Goal: Task Accomplishment & Management: Manage account settings

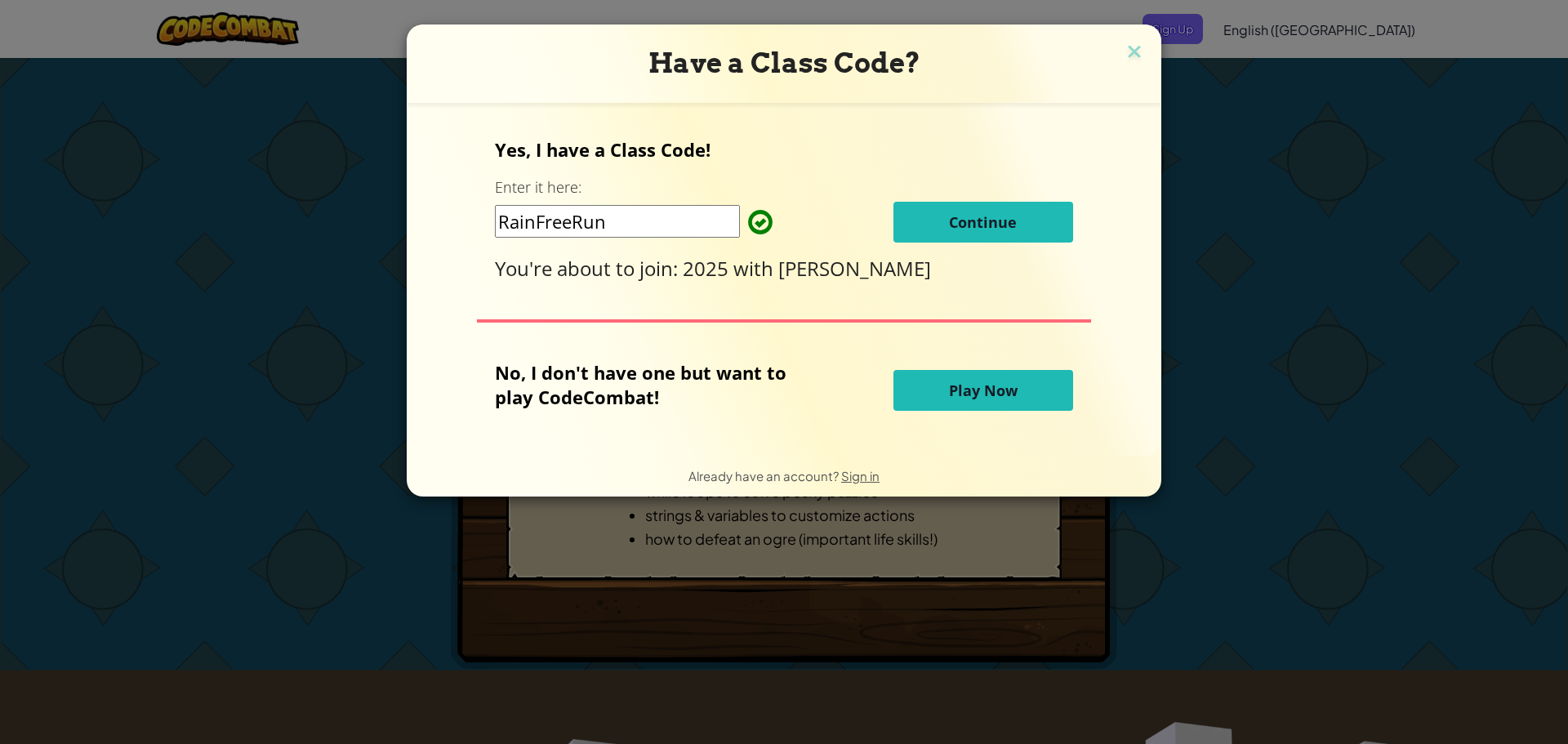
click at [956, 239] on button "Continue" at bounding box center [983, 221] width 180 height 41
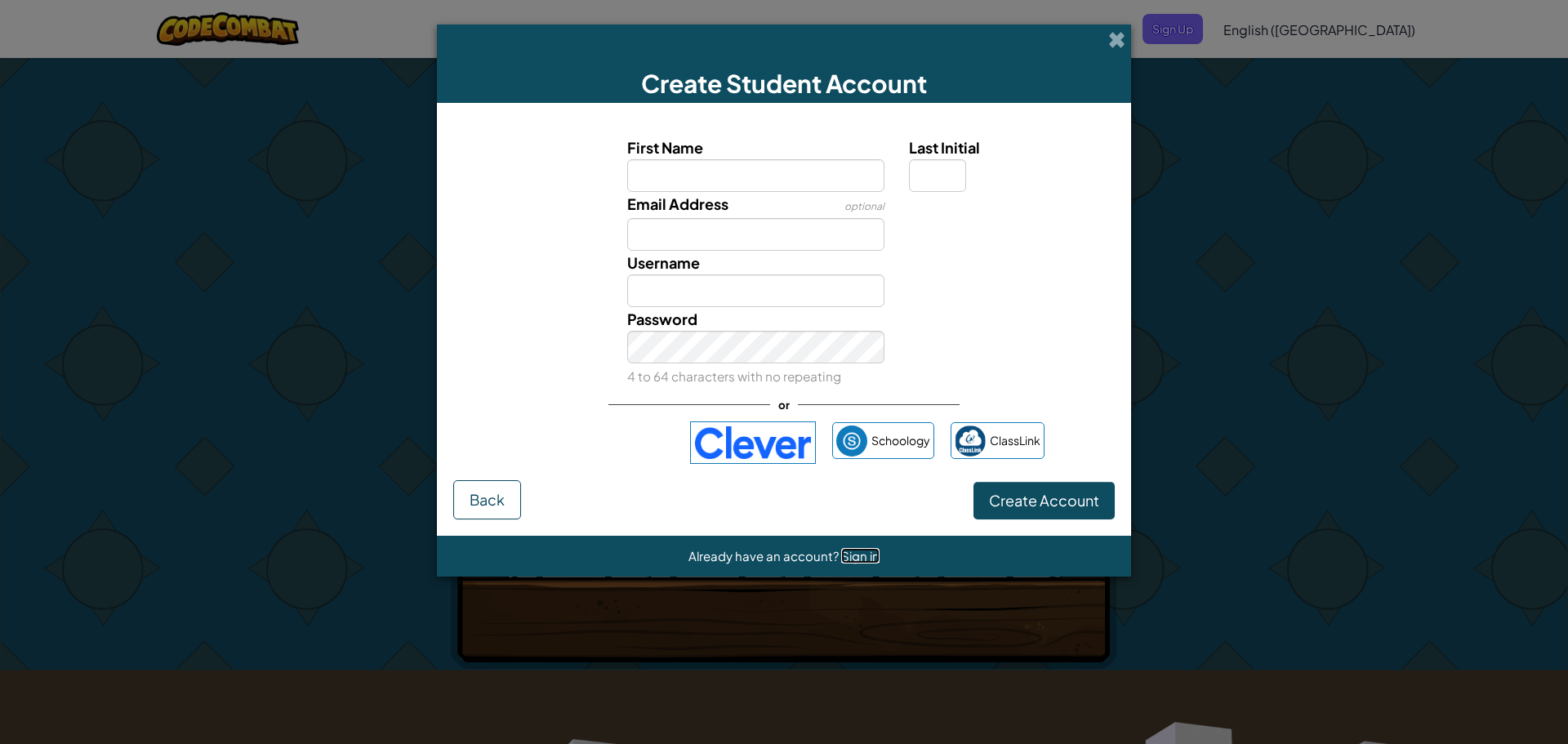
click at [851, 558] on span "Sign in" at bounding box center [860, 556] width 38 height 16
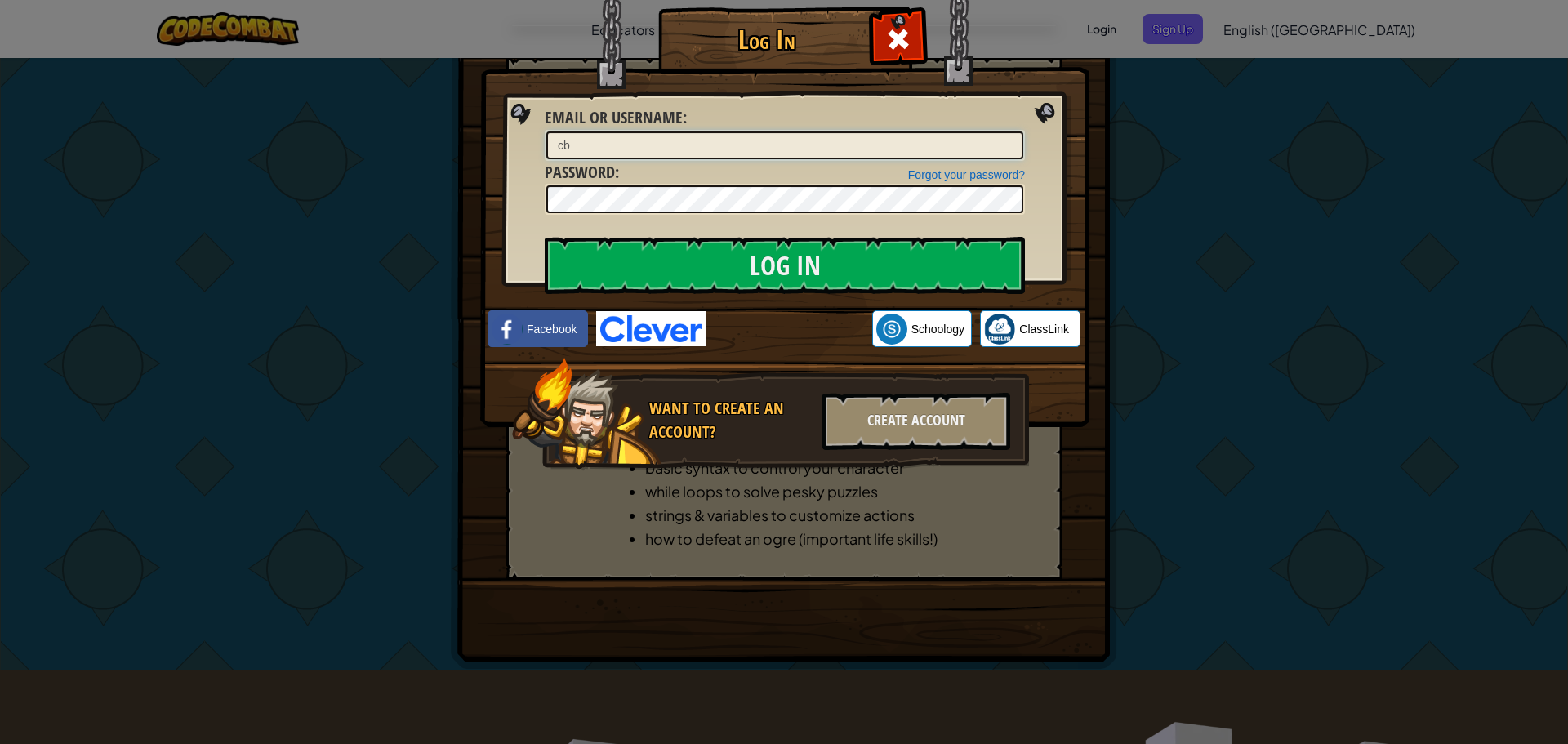
type input "[EMAIL_ADDRESS][DOMAIN_NAME]"
click at [545, 237] on input "Log In" at bounding box center [784, 266] width 480 height 57
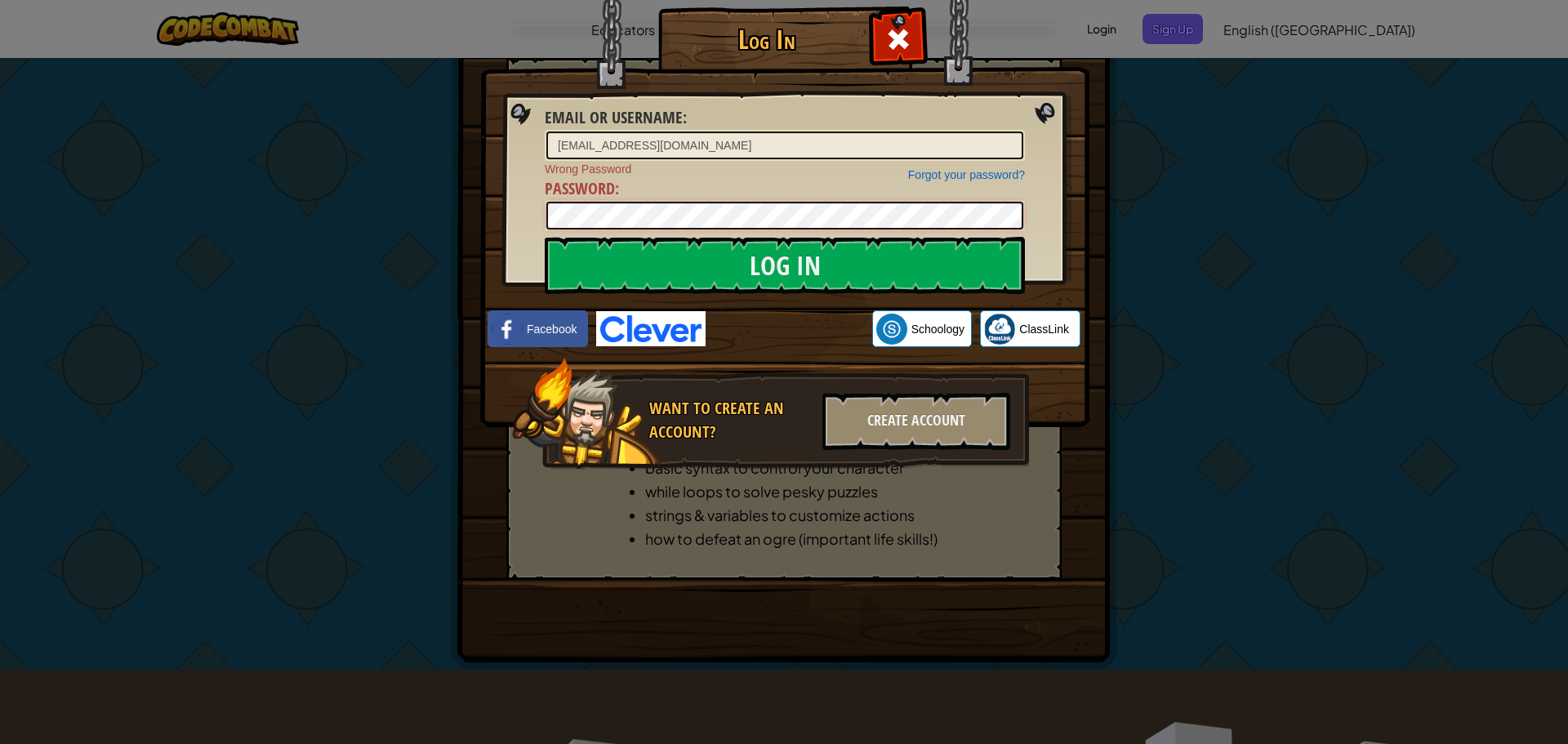
click at [545, 237] on input "Log In" at bounding box center [784, 266] width 480 height 57
click at [979, 170] on link "Forgot your password?" at bounding box center [967, 174] width 117 height 13
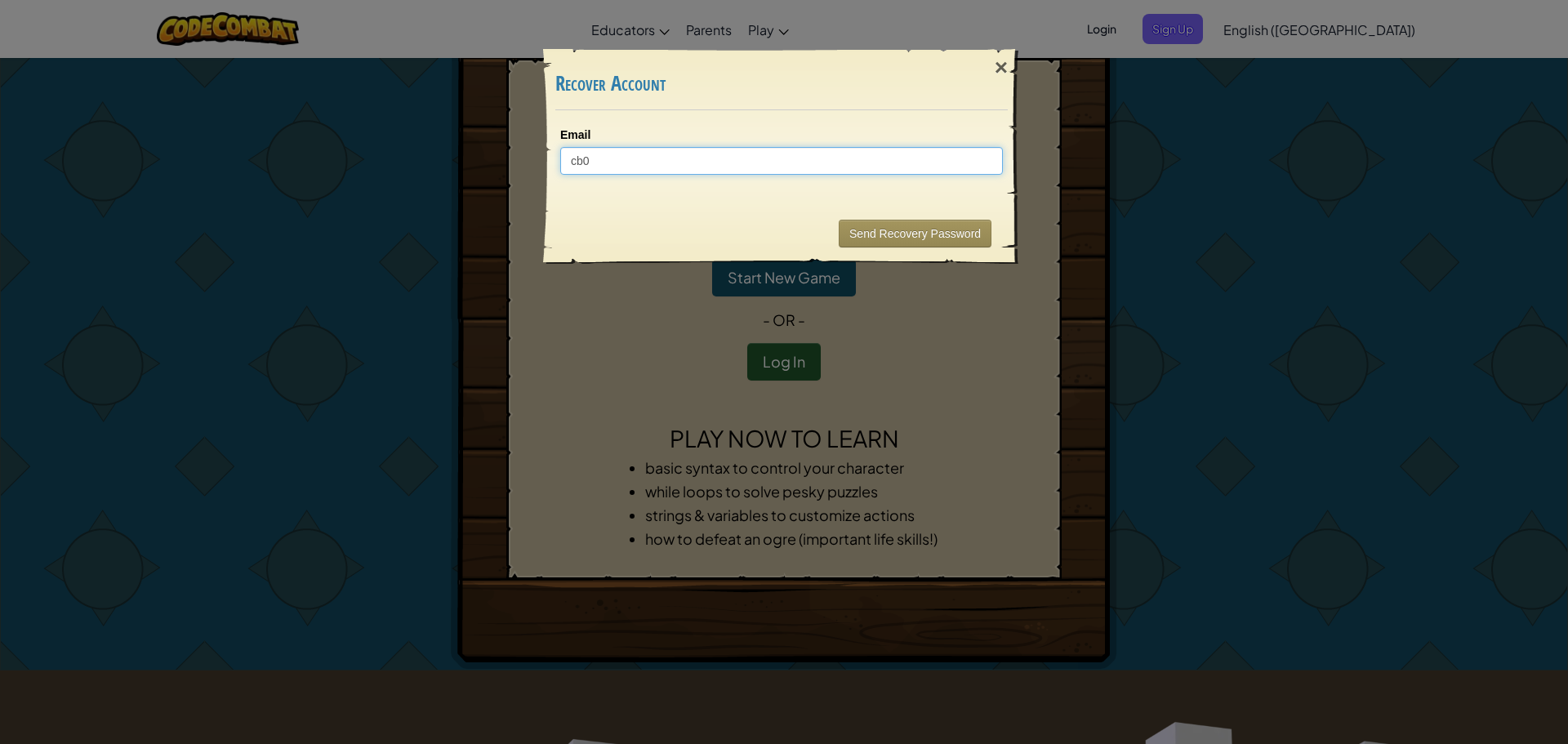
type input "cb09"
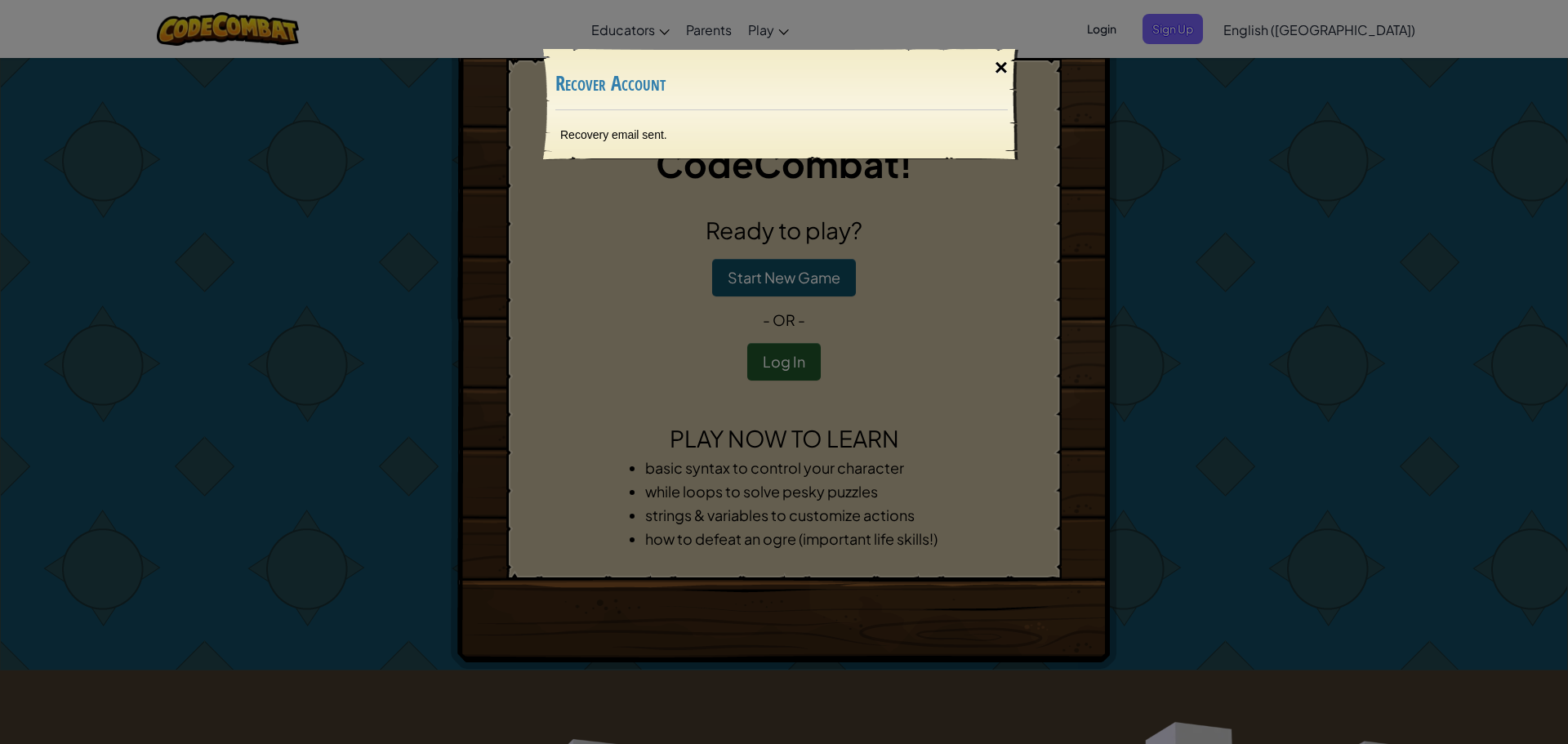
click at [989, 68] on div "×" at bounding box center [1001, 68] width 37 height 47
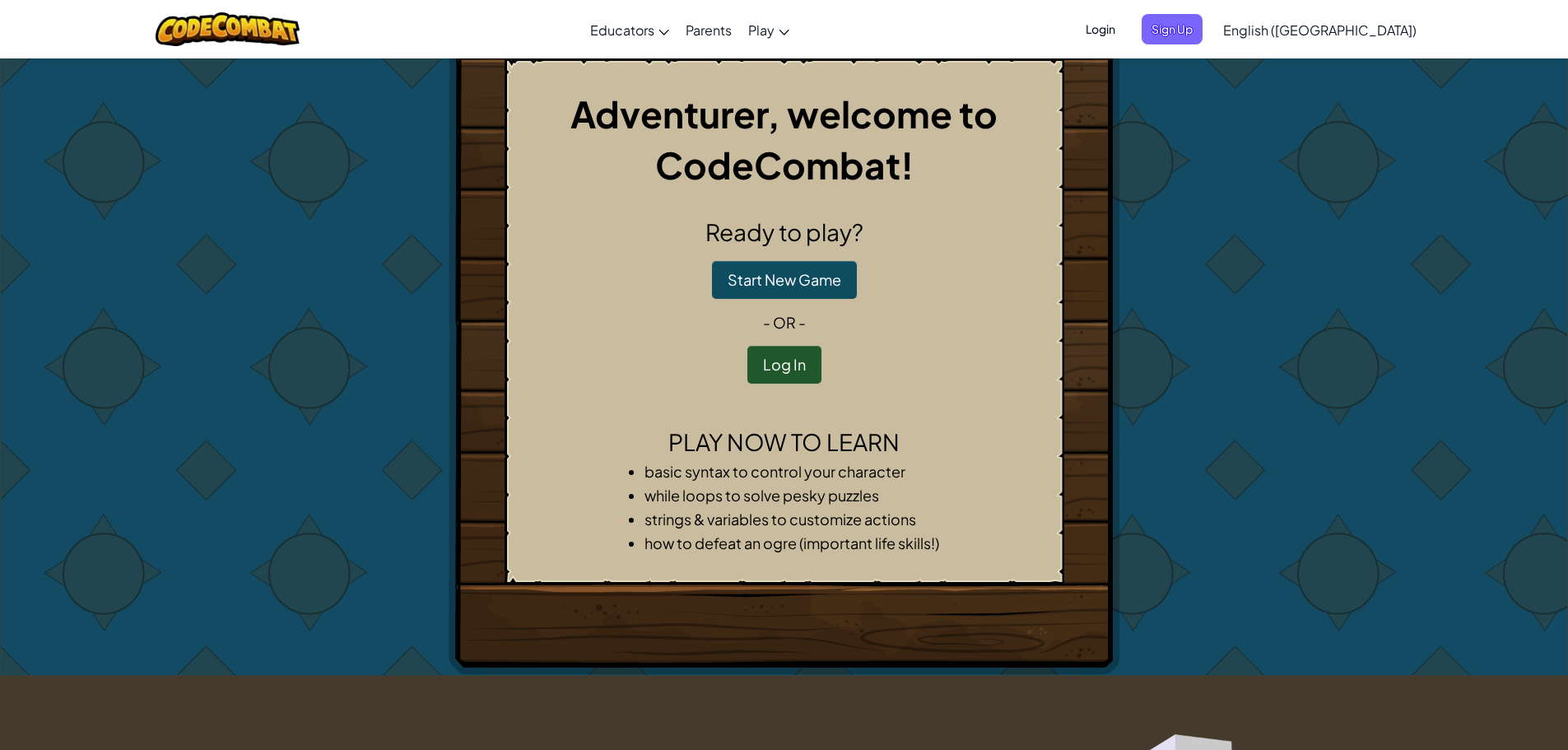
click at [1125, 30] on span "Login" at bounding box center [1101, 29] width 49 height 31
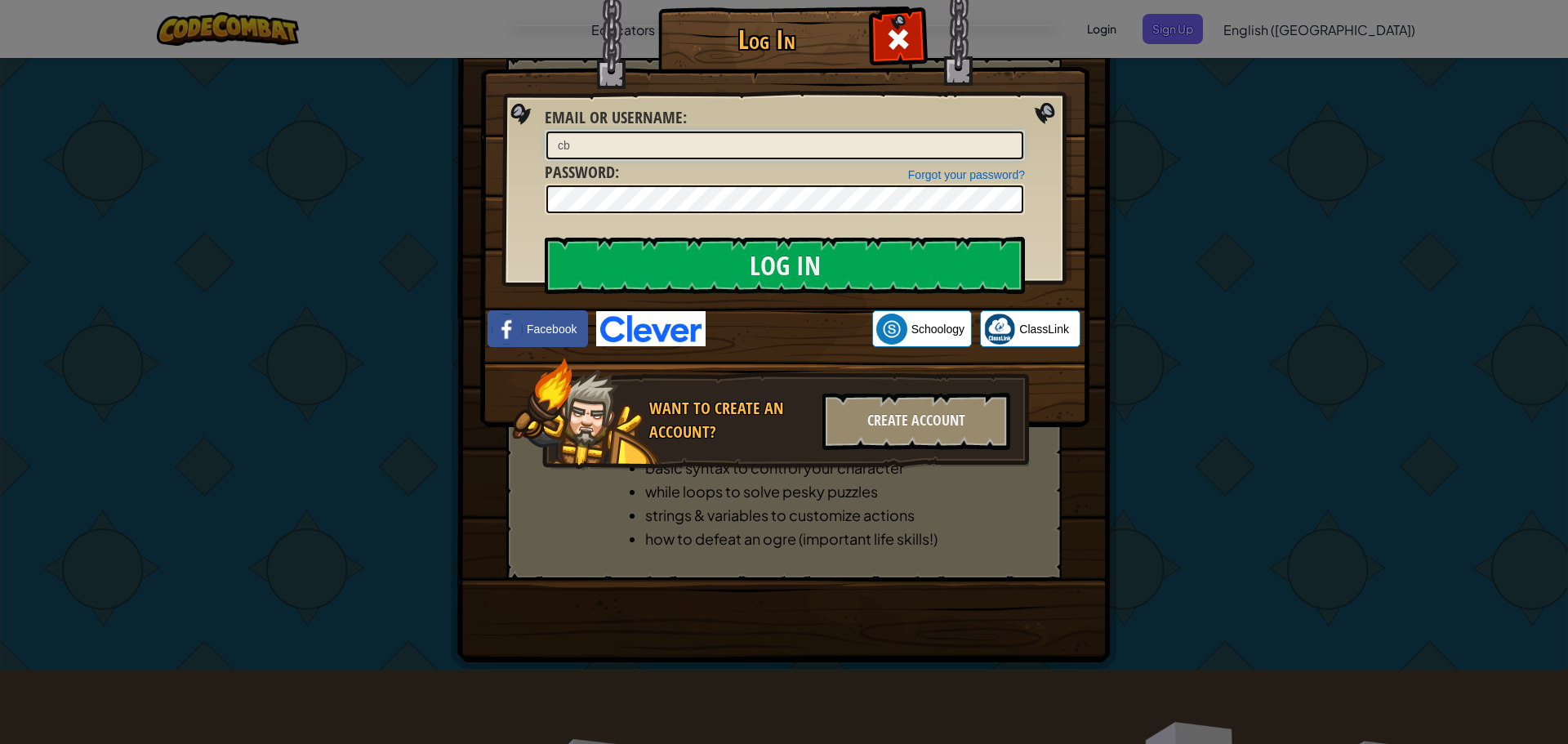
type input "[EMAIL_ADDRESS][DOMAIN_NAME]"
click at [545, 237] on input "Log In" at bounding box center [784, 266] width 480 height 57
